Goal: Transaction & Acquisition: Download file/media

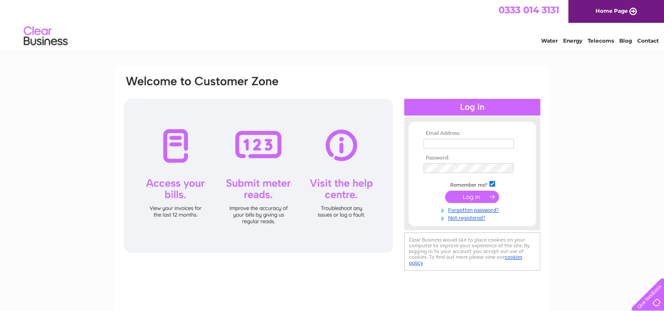
type input "martin@willowslivinggifts.com"
click at [477, 198] on input "submit" at bounding box center [472, 197] width 54 height 12
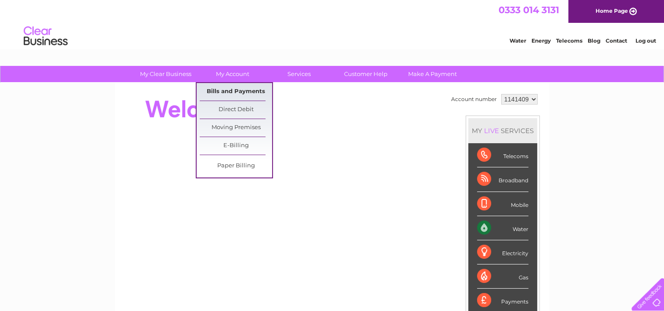
click at [244, 95] on link "Bills and Payments" at bounding box center [236, 92] width 72 height 18
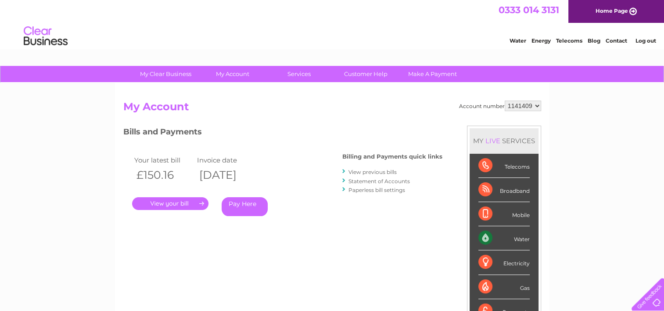
scroll to position [44, 0]
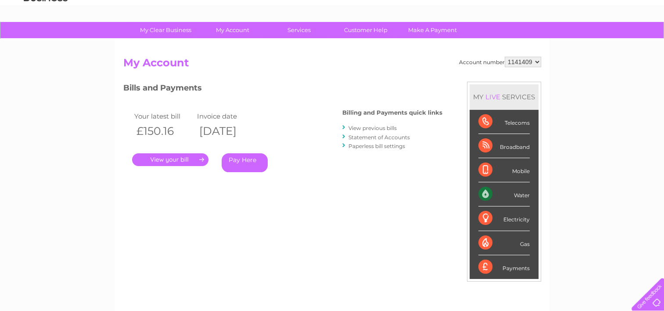
click at [384, 128] on link "View previous bills" at bounding box center [373, 128] width 48 height 7
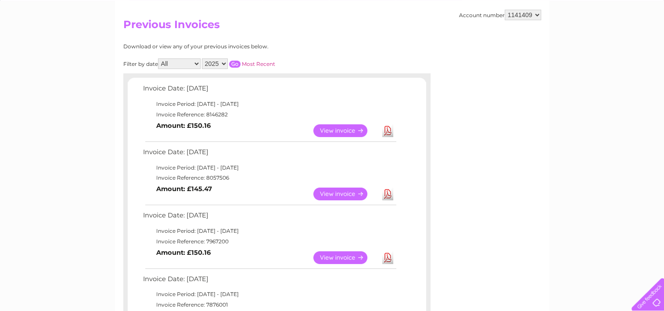
scroll to position [88, 0]
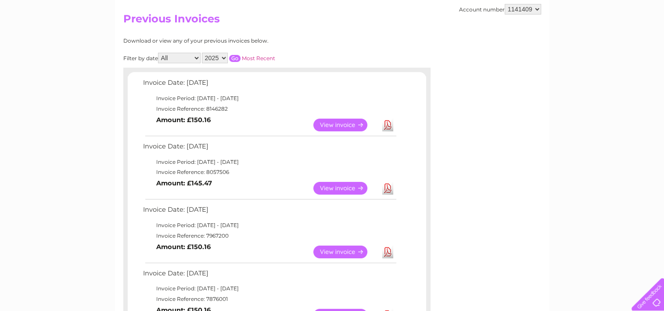
click at [389, 188] on link "Download" at bounding box center [387, 188] width 11 height 13
click at [389, 124] on link "Download" at bounding box center [387, 125] width 11 height 13
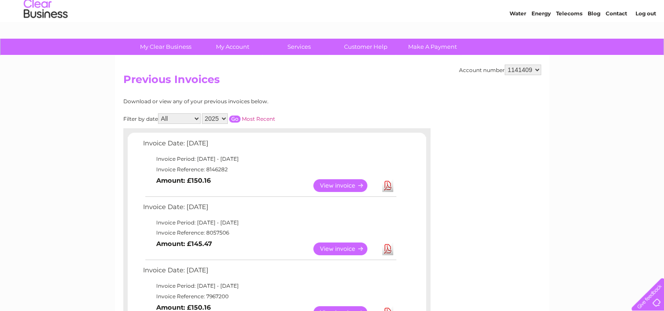
scroll to position [0, 0]
